Goal: Browse casually

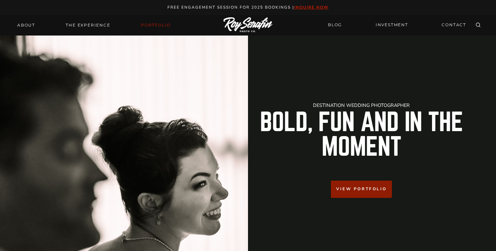
click at [152, 26] on link "Portfolio" at bounding box center [156, 25] width 38 height 9
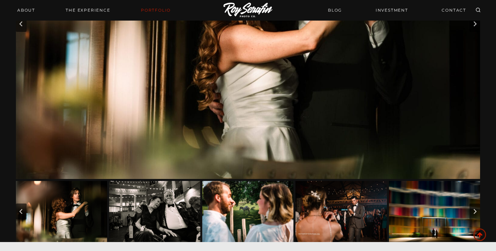
scroll to position [167, 0]
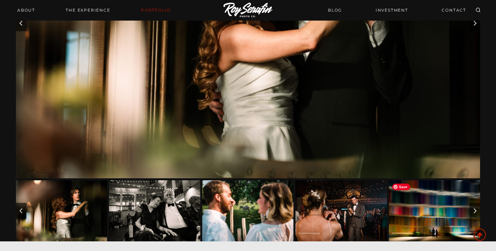
click at [435, 210] on img "Go to slide 5" at bounding box center [434, 210] width 91 height 61
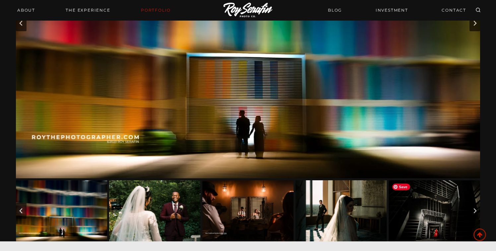
click at [427, 218] on img "Go to slide 9" at bounding box center [434, 210] width 91 height 61
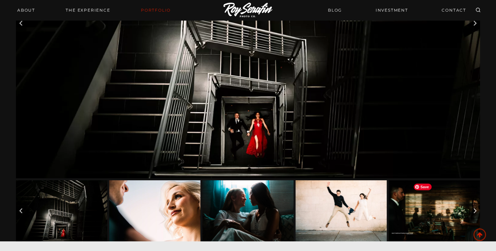
click at [427, 218] on img "Go to slide 13" at bounding box center [434, 210] width 91 height 61
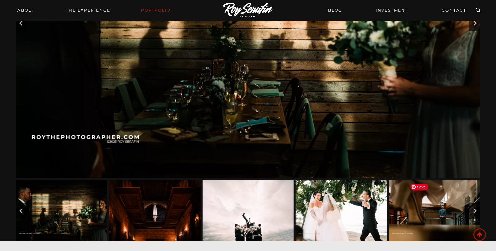
click at [427, 218] on img "Go to slide 17" at bounding box center [434, 210] width 91 height 61
